Goal: Task Accomplishment & Management: Complete application form

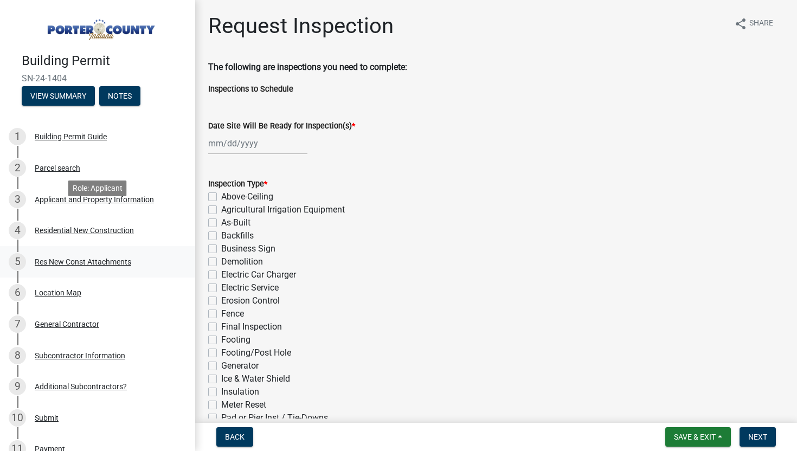
scroll to position [239, 0]
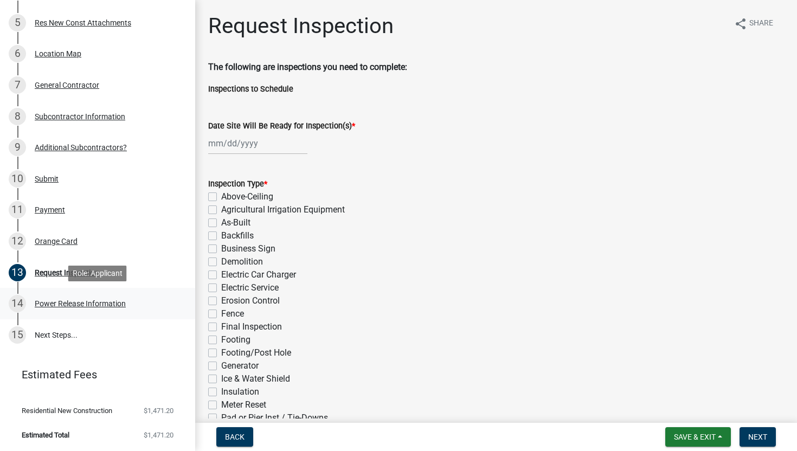
click at [69, 304] on div "Power Release Information" at bounding box center [80, 304] width 91 height 8
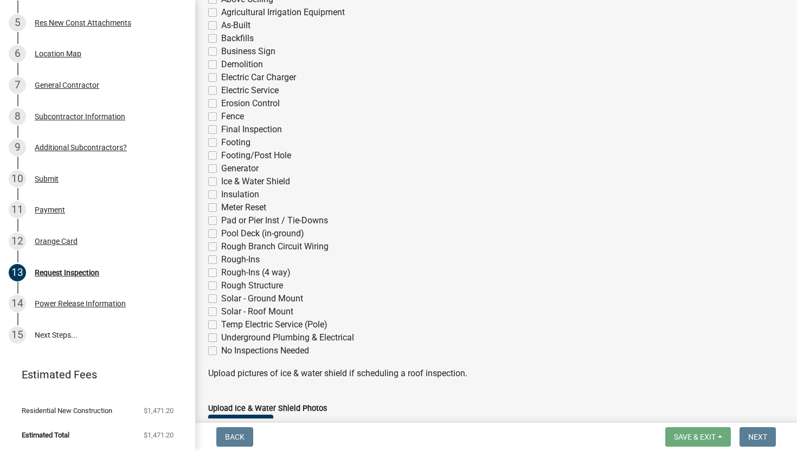
scroll to position [196, 0]
click at [63, 331] on link "15 Next Steps..." at bounding box center [97, 334] width 195 height 31
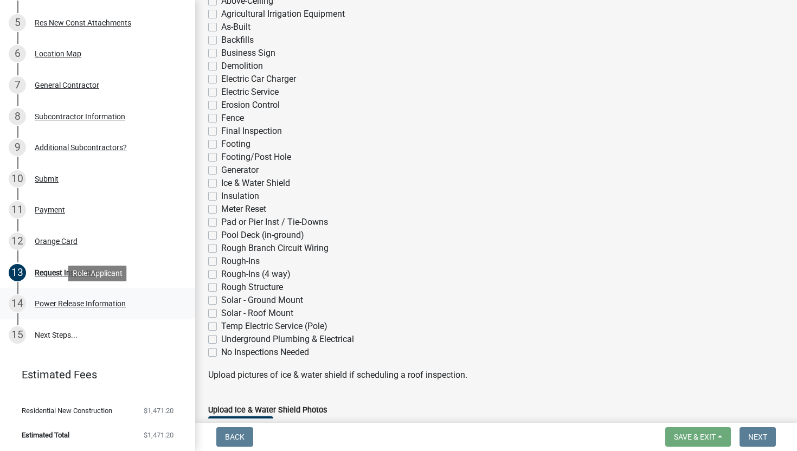
click at [75, 304] on div "Power Release Information" at bounding box center [80, 304] width 91 height 8
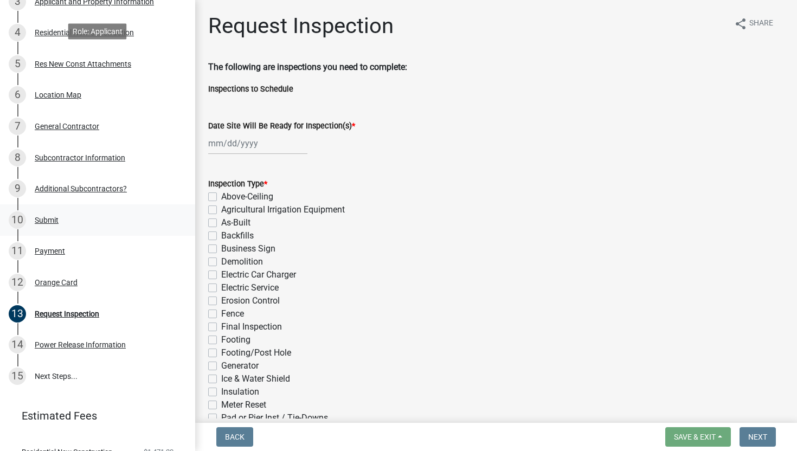
scroll to position [239, 0]
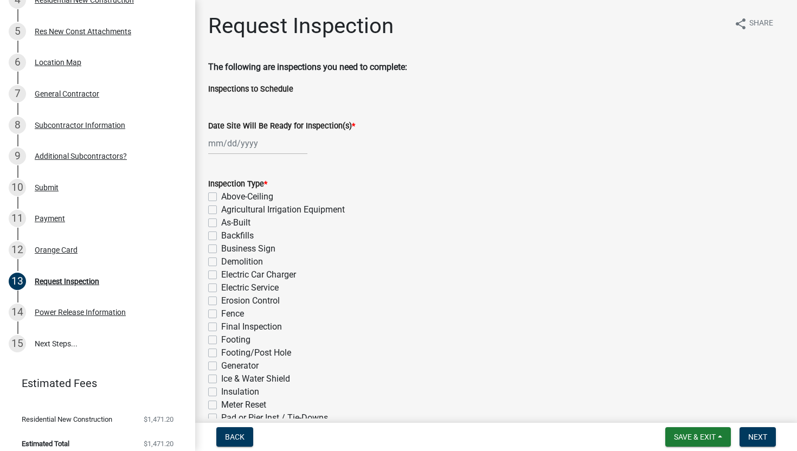
scroll to position [239, 0]
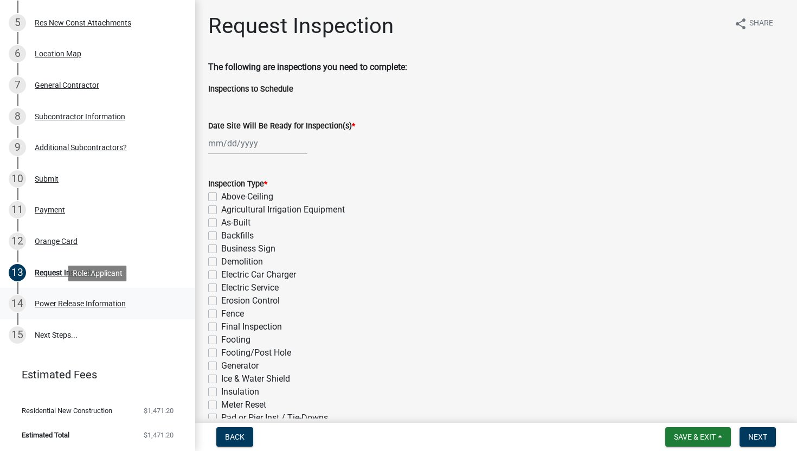
click at [55, 311] on div "14 Power Release Information" at bounding box center [93, 303] width 169 height 17
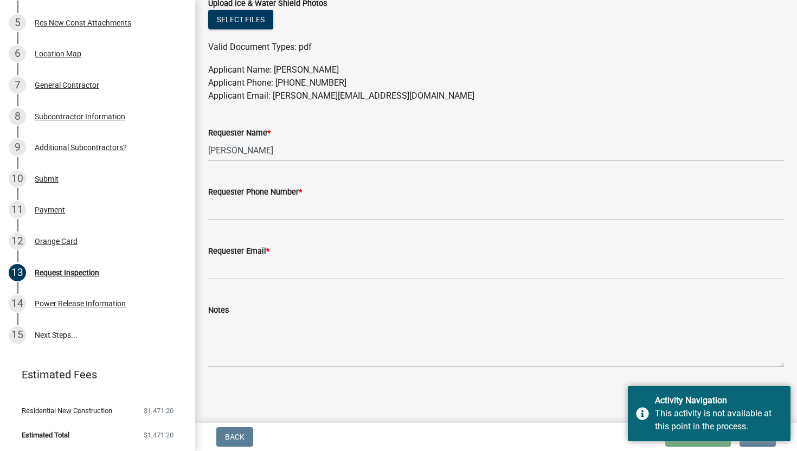
scroll to position [0, 0]
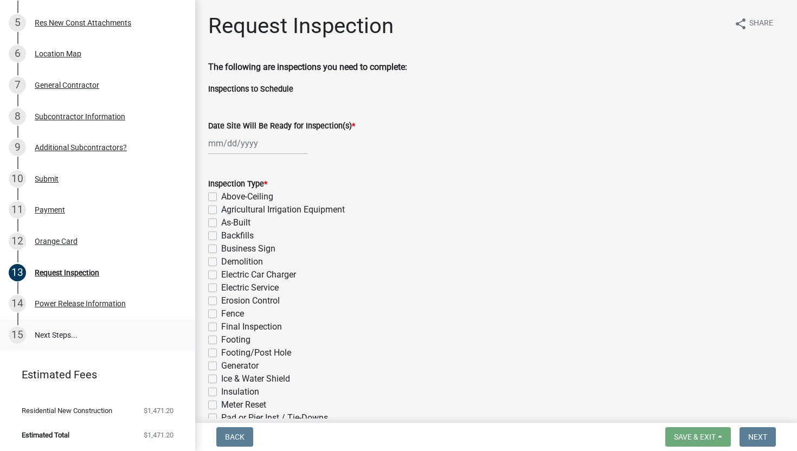
click at [60, 336] on link "15 Next Steps..." at bounding box center [97, 334] width 195 height 31
click at [26, 331] on link "15 Next Steps..." at bounding box center [97, 334] width 195 height 31
click at [21, 331] on div "15" at bounding box center [17, 335] width 17 height 17
click at [47, 241] on div "Orange Card" at bounding box center [56, 242] width 43 height 8
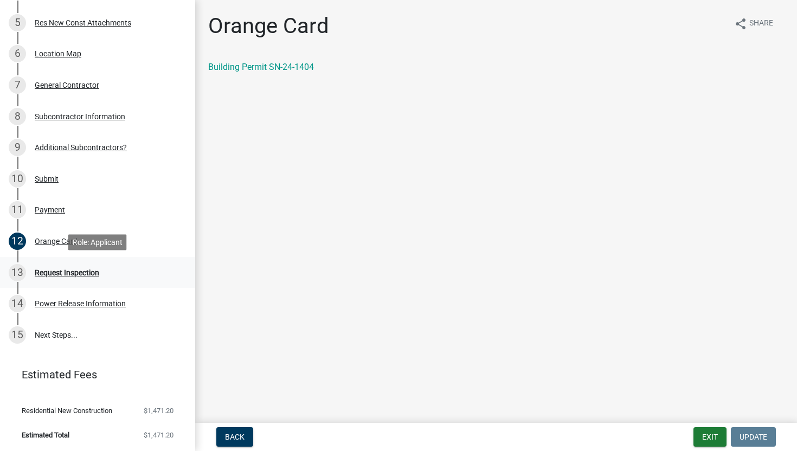
click at [97, 271] on div "Request Inspection" at bounding box center [67, 273] width 65 height 8
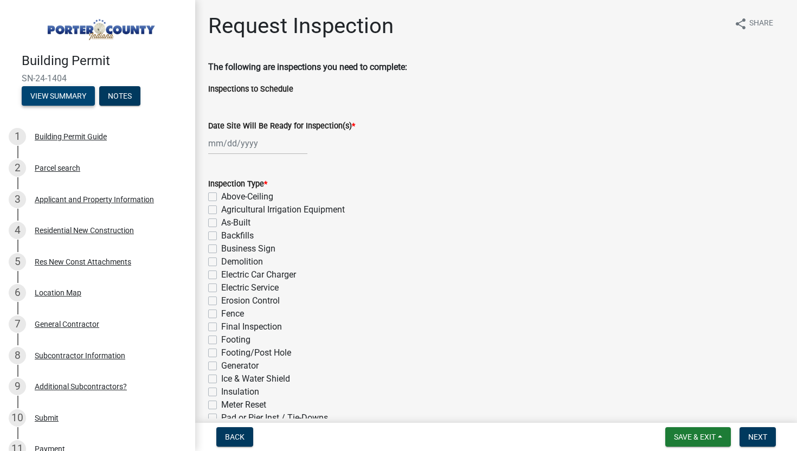
click at [57, 98] on button "View Summary" at bounding box center [58, 96] width 73 height 20
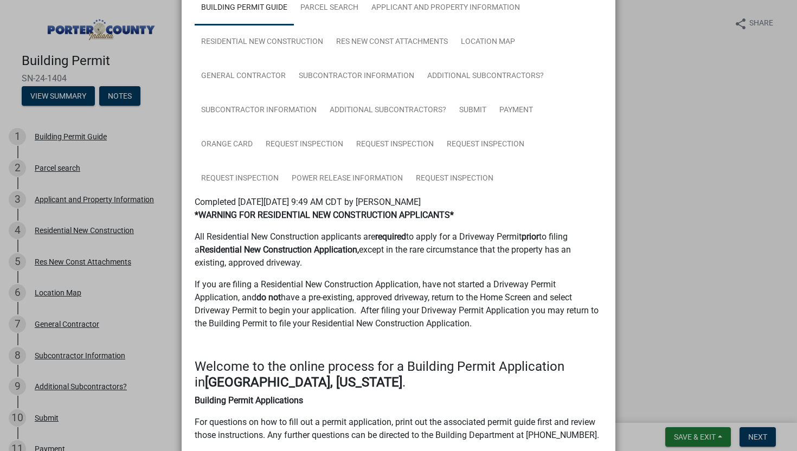
scroll to position [80, 0]
click at [258, 179] on link "Request Inspection" at bounding box center [240, 179] width 91 height 35
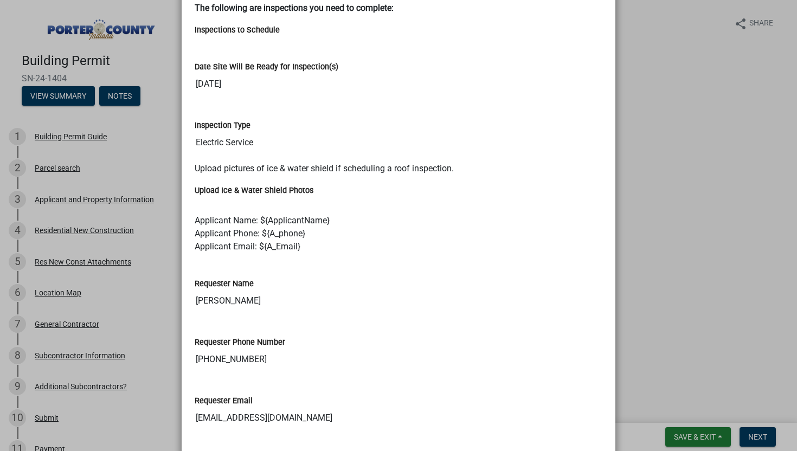
scroll to position [219, 0]
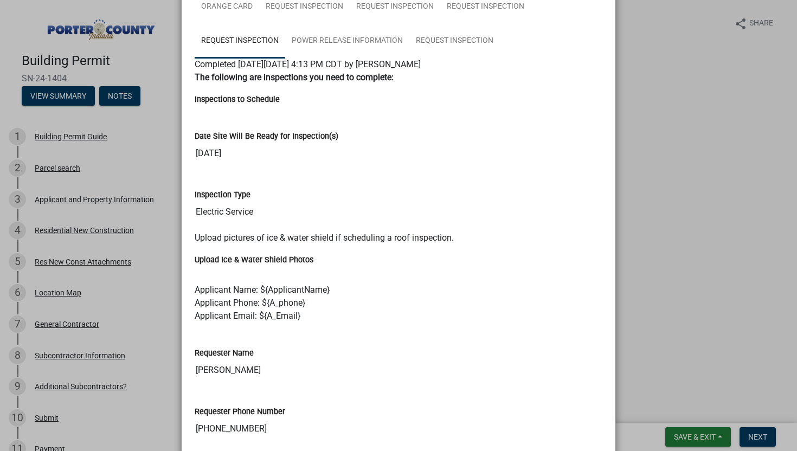
click at [385, 297] on p "Applicant Name: ${ApplicantName} Applicant Phone: ${A_phone} Applicant Email: $…" at bounding box center [399, 303] width 408 height 39
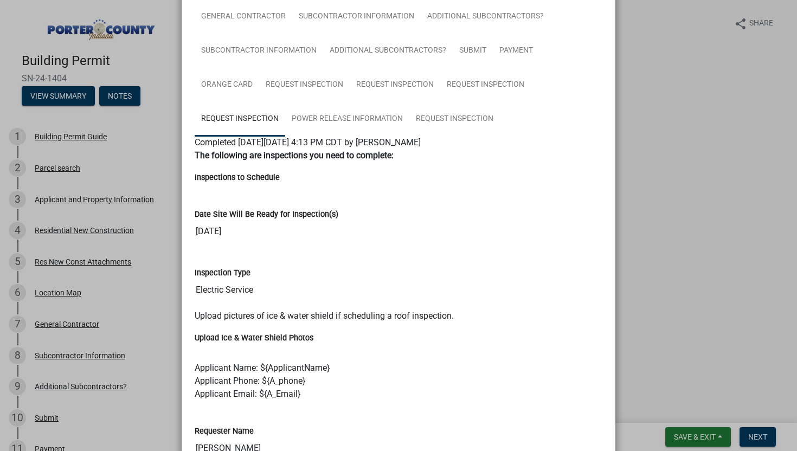
scroll to position [138, 0]
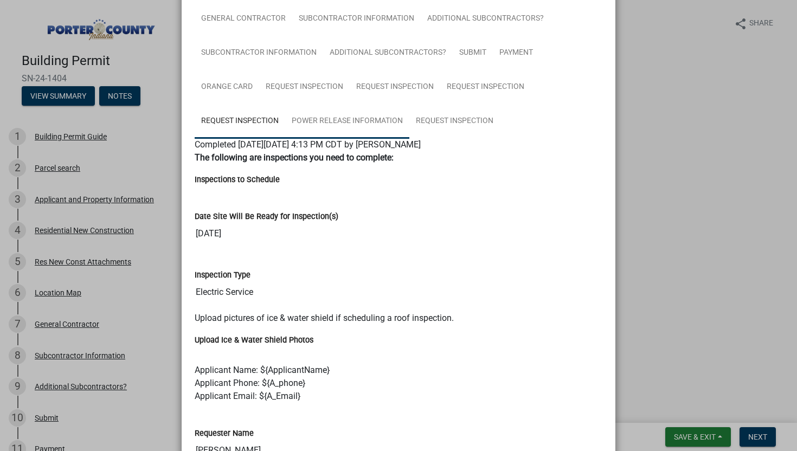
click at [343, 118] on link "Power Release Information" at bounding box center [347, 121] width 124 height 35
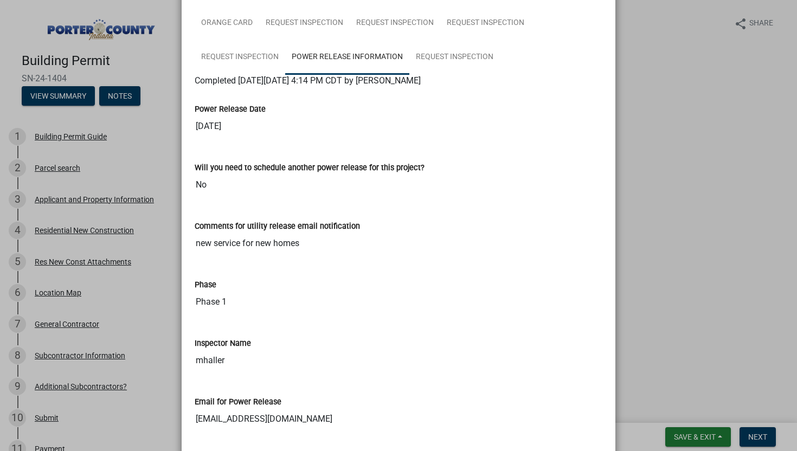
scroll to position [75, 0]
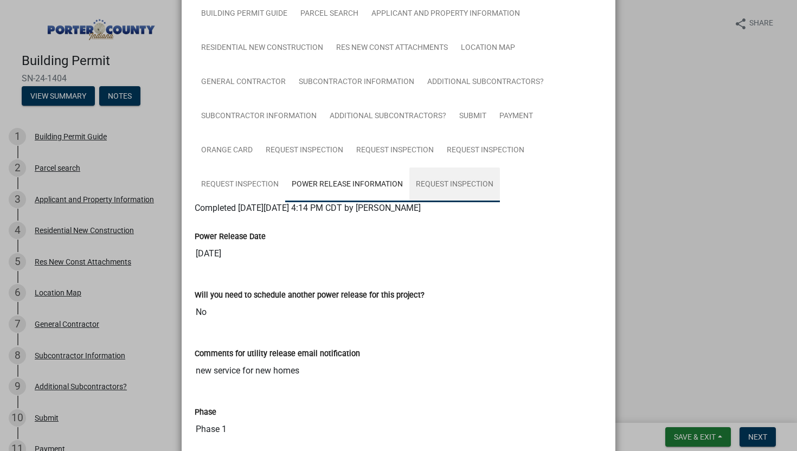
click at [464, 183] on link "Request Inspection" at bounding box center [454, 185] width 91 height 35
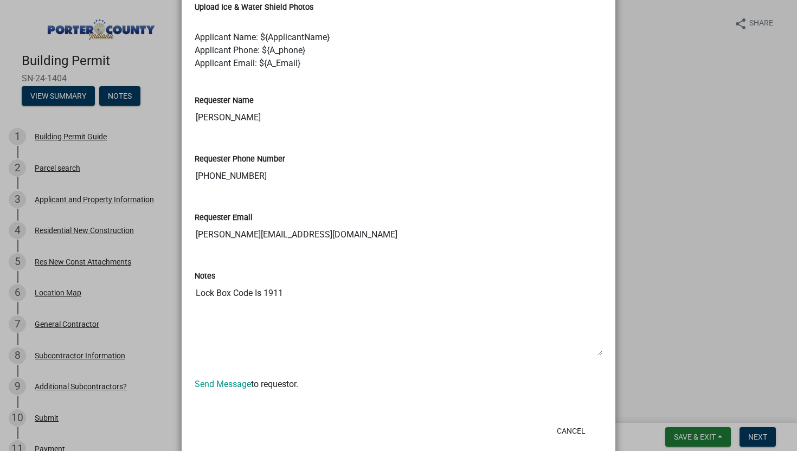
scroll to position [472, 0]
click at [599, 352] on textarea "Lock Box Code Is 1911" at bounding box center [399, 319] width 408 height 74
click at [601, 352] on textarea "Lock Box Code Is 1911" at bounding box center [399, 319] width 408 height 74
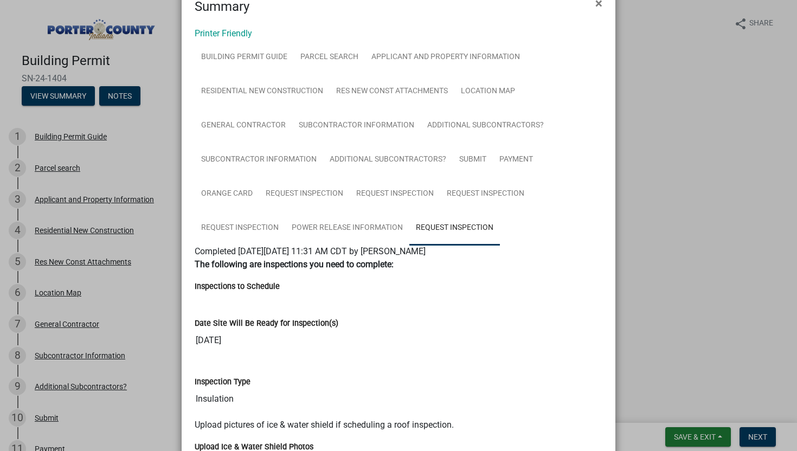
scroll to position [31, 0]
click at [511, 234] on ul "Building Permit Guide Parcel search Applicant and Property Information Resident…" at bounding box center [399, 142] width 408 height 205
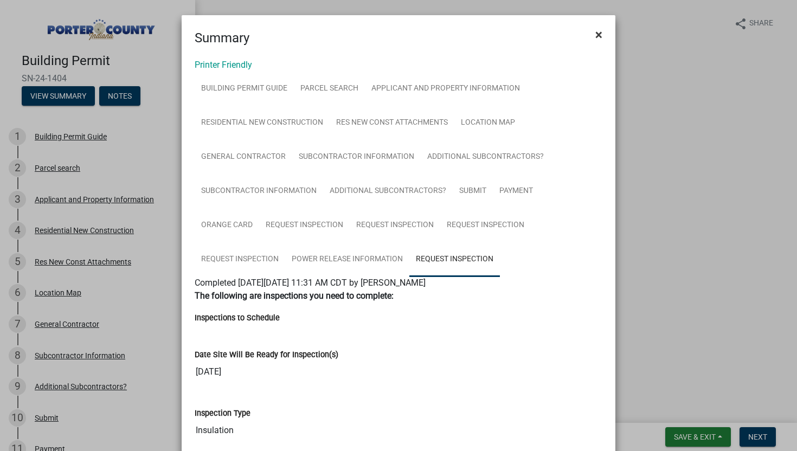
click at [600, 35] on span "×" at bounding box center [599, 34] width 7 height 15
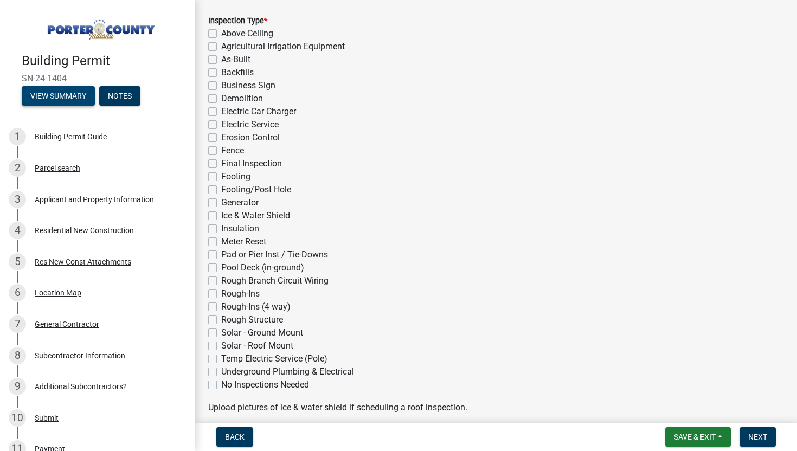
scroll to position [167, 0]
